Goal: Complete application form

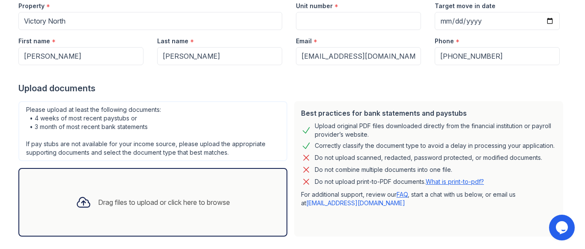
scroll to position [99, 0]
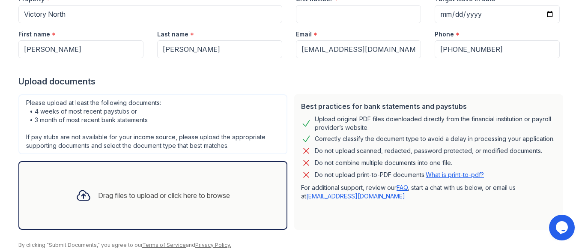
click at [217, 191] on div "Drag files to upload or click here to browse" at bounding box center [164, 195] width 132 height 10
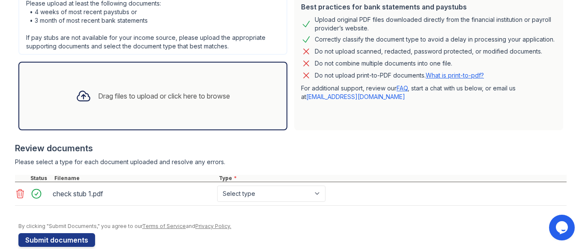
scroll to position [197, 0]
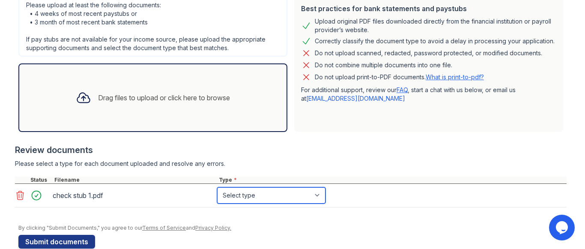
click at [319, 191] on select "Select type Paystub Bank Statement Offer Letter Tax Documents Benefit Award Let…" at bounding box center [271, 195] width 108 height 16
select select "paystub"
click at [217, 187] on select "Select type Paystub Bank Statement Offer Letter Tax Documents Benefit Award Let…" at bounding box center [271, 195] width 108 height 16
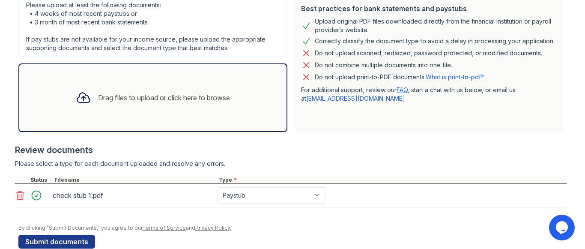
click at [118, 102] on div "Drag files to upload or click here to browse" at bounding box center [164, 98] width 132 height 10
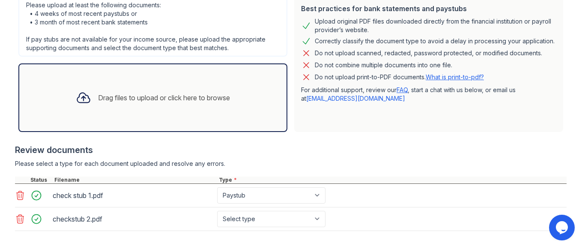
click at [83, 97] on icon at bounding box center [83, 98] width 12 height 10
click at [103, 102] on div "Drag files to upload or click here to browse" at bounding box center [164, 98] width 132 height 10
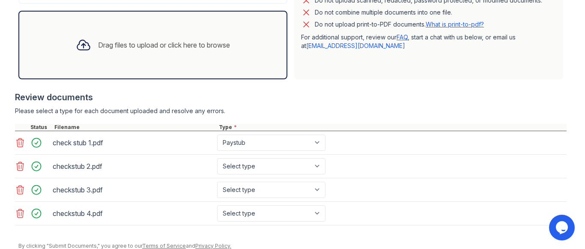
scroll to position [252, 0]
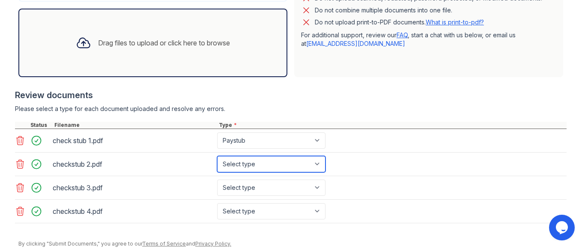
click at [314, 165] on select "Select type Paystub Bank Statement Offer Letter Tax Documents Benefit Award Let…" at bounding box center [271, 164] width 108 height 16
select select "paystub"
click at [217, 156] on select "Select type Paystub Bank Statement Offer Letter Tax Documents Benefit Award Let…" at bounding box center [271, 164] width 108 height 16
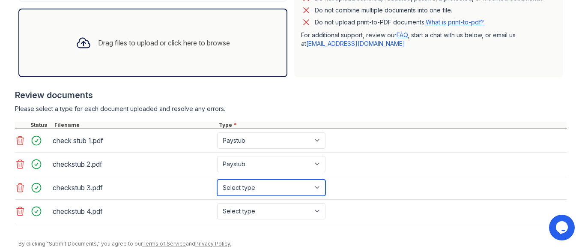
click at [260, 186] on select "Select type Paystub Bank Statement Offer Letter Tax Documents Benefit Award Let…" at bounding box center [271, 187] width 108 height 16
select select "paystub"
click at [217, 179] on select "Select type Paystub Bank Statement Offer Letter Tax Documents Benefit Award Let…" at bounding box center [271, 187] width 108 height 16
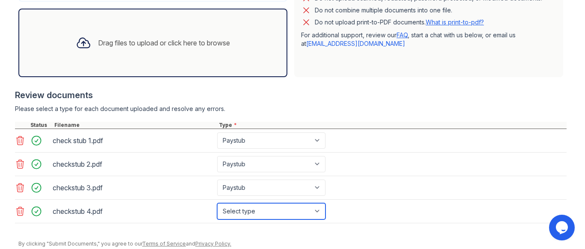
click at [239, 212] on select "Select type Paystub Bank Statement Offer Letter Tax Documents Benefit Award Let…" at bounding box center [271, 211] width 108 height 16
select select "paystub"
click at [217, 203] on select "Select type Paystub Bank Statement Offer Letter Tax Documents Benefit Award Let…" at bounding box center [271, 211] width 108 height 16
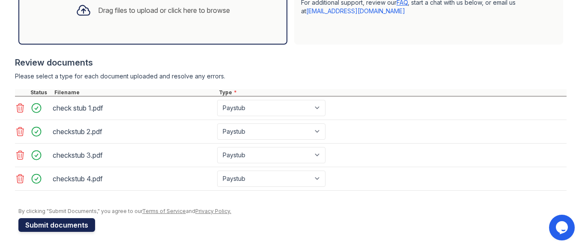
click at [56, 226] on button "Submit documents" at bounding box center [56, 225] width 77 height 14
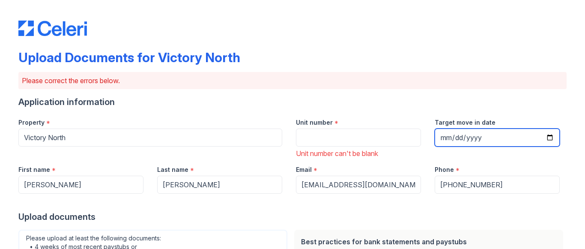
click at [443, 137] on input "Target move in date" at bounding box center [497, 137] width 125 height 18
click at [545, 135] on input "Target move in date" at bounding box center [497, 137] width 125 height 18
type input "2025-10-24"
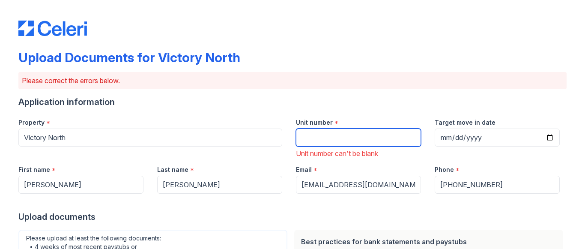
click at [367, 142] on input "Unit number" at bounding box center [358, 137] width 125 height 18
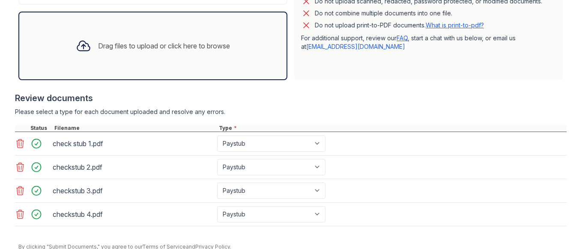
scroll to position [320, 0]
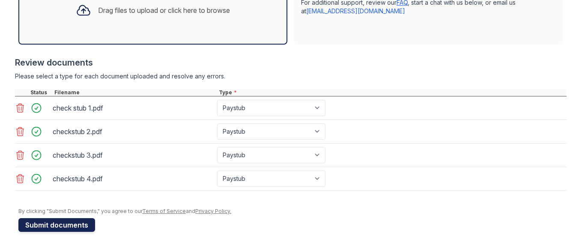
type input "2218"
click at [85, 222] on button "Submit documents" at bounding box center [56, 225] width 77 height 14
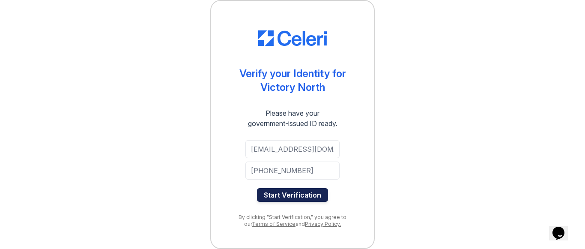
click at [311, 196] on button "Start Verification" at bounding box center [292, 195] width 71 height 14
